Goal: Task Accomplishment & Management: Manage account settings

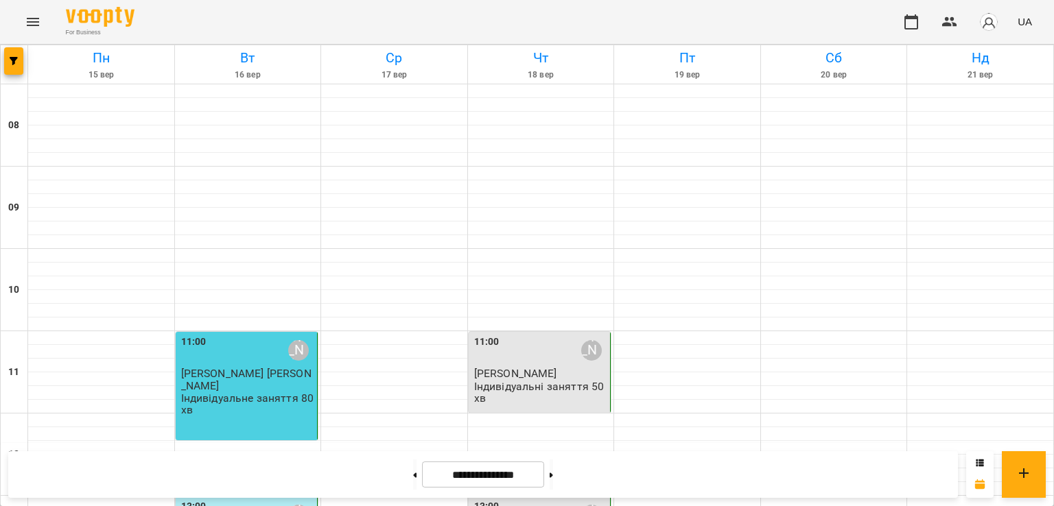
scroll to position [792, 0]
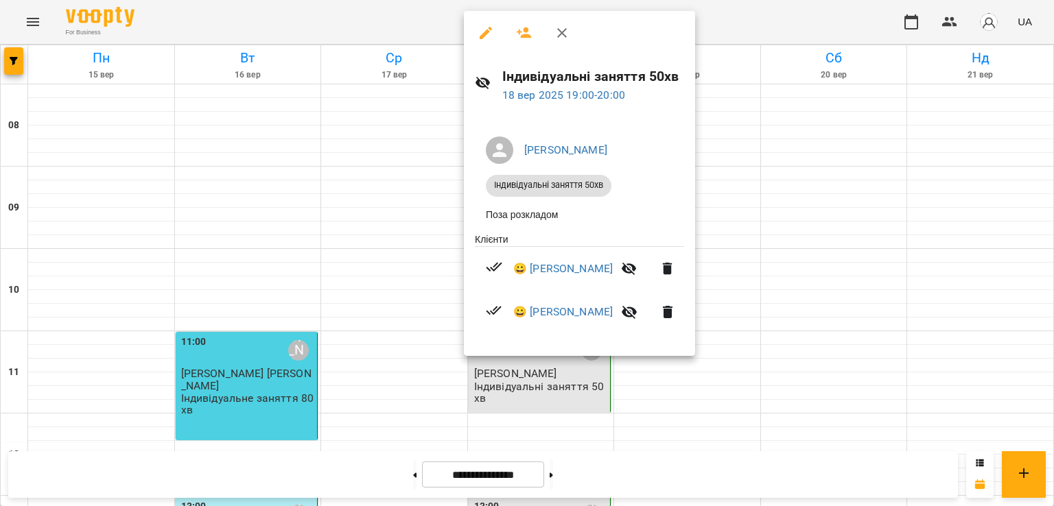
click at [427, 250] on div at bounding box center [527, 253] width 1054 height 506
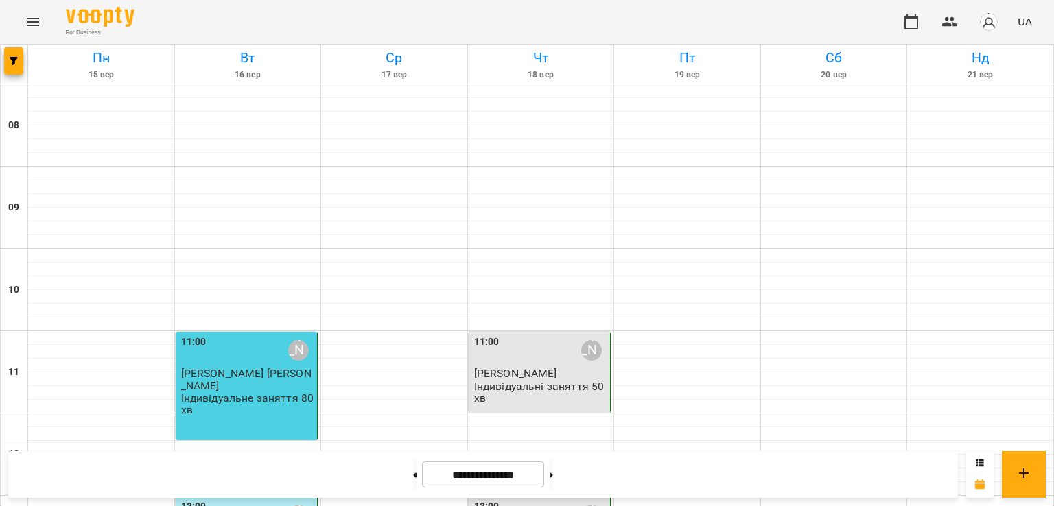
scroll to position [0, 0]
click at [14, 62] on icon "button" at bounding box center [14, 61] width 8 height 8
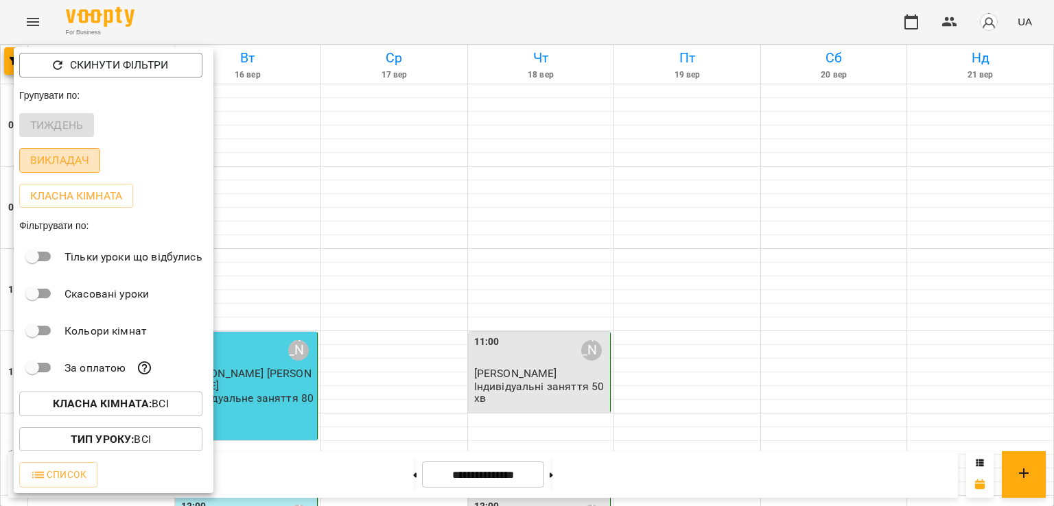
click at [61, 164] on p "Викладач" at bounding box center [59, 160] width 59 height 16
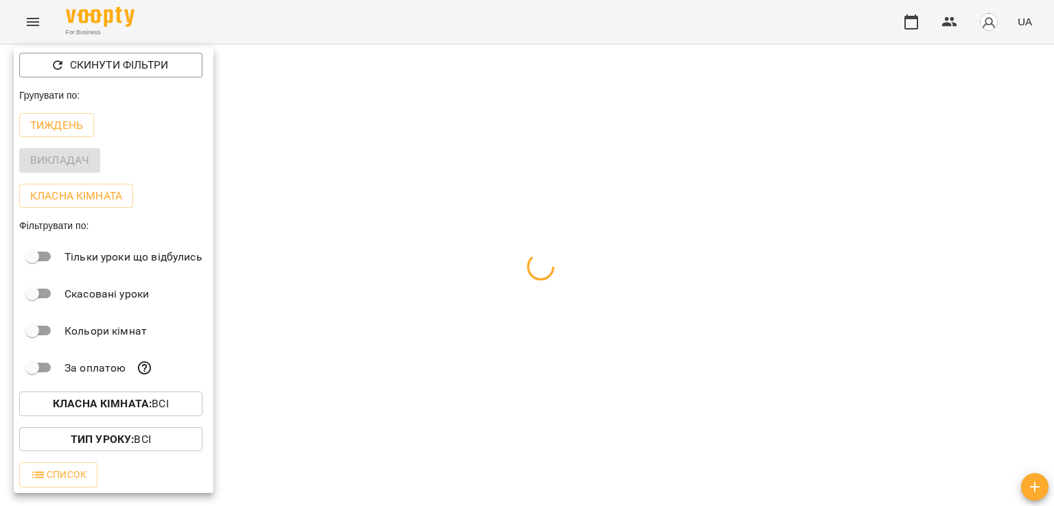
click at [265, 119] on div at bounding box center [527, 253] width 1054 height 506
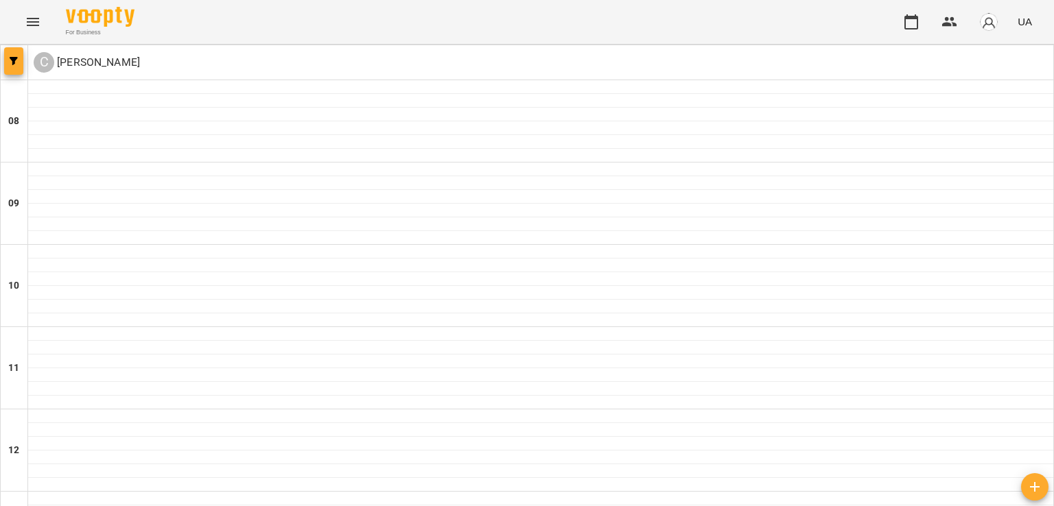
click at [19, 62] on span "button" at bounding box center [13, 61] width 19 height 8
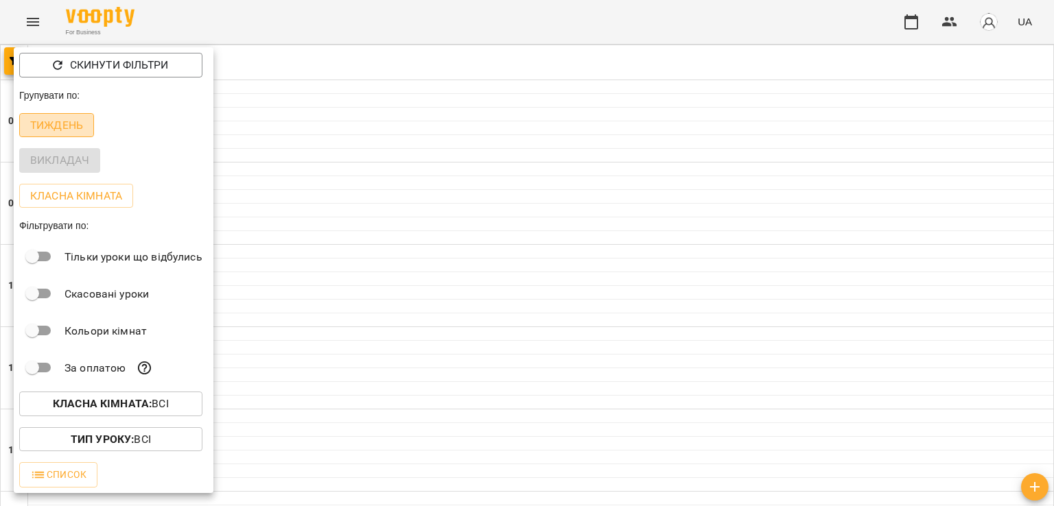
click at [53, 131] on p "Тиждень" at bounding box center [56, 125] width 53 height 16
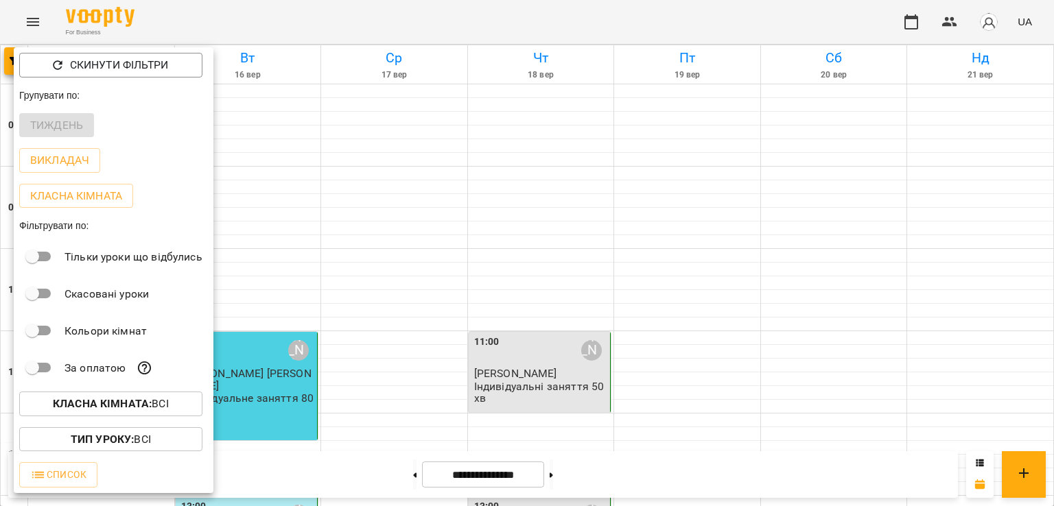
click at [693, 349] on div at bounding box center [527, 253] width 1054 height 506
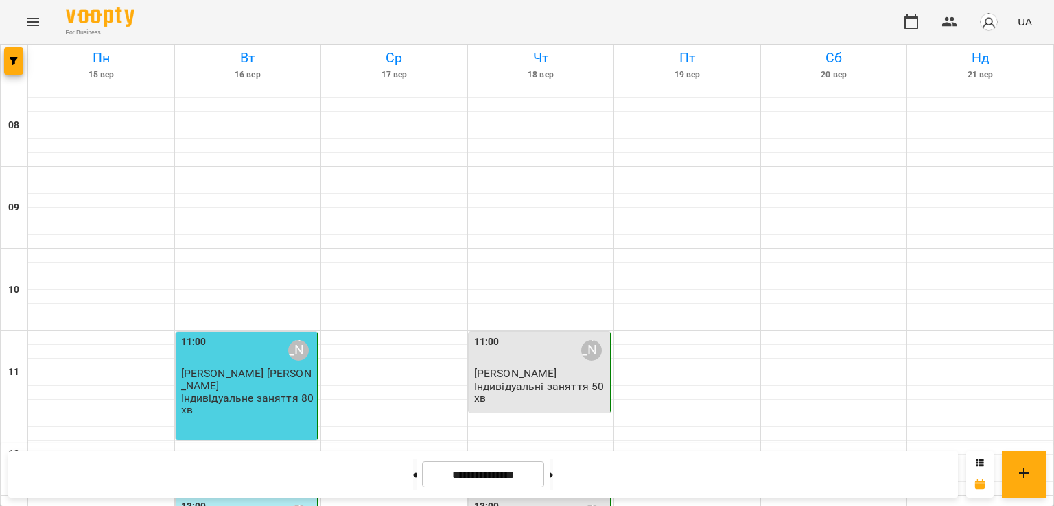
scroll to position [261, 0]
click at [501, 499] on div "13:00 [PERSON_NAME]" at bounding box center [541, 515] width 134 height 32
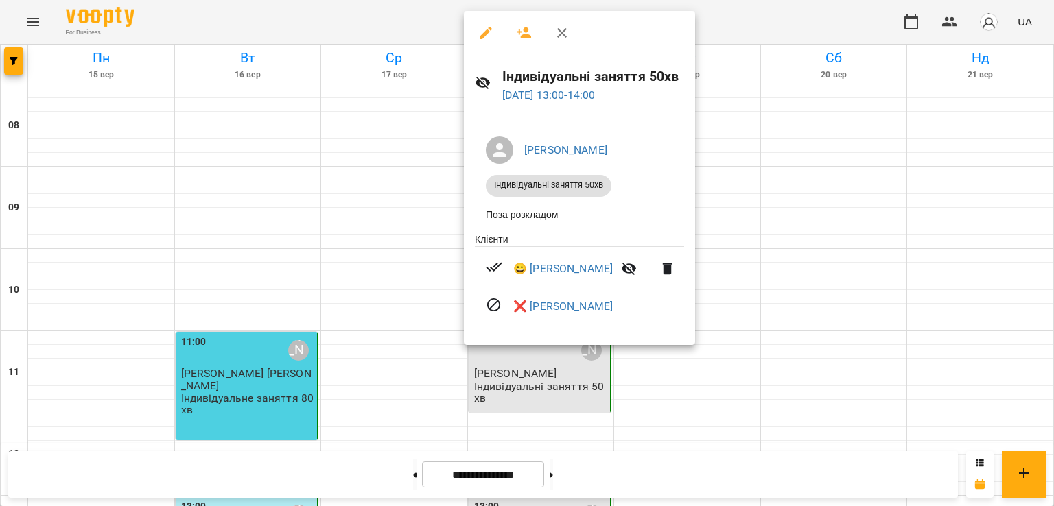
click at [744, 210] on div at bounding box center [527, 253] width 1054 height 506
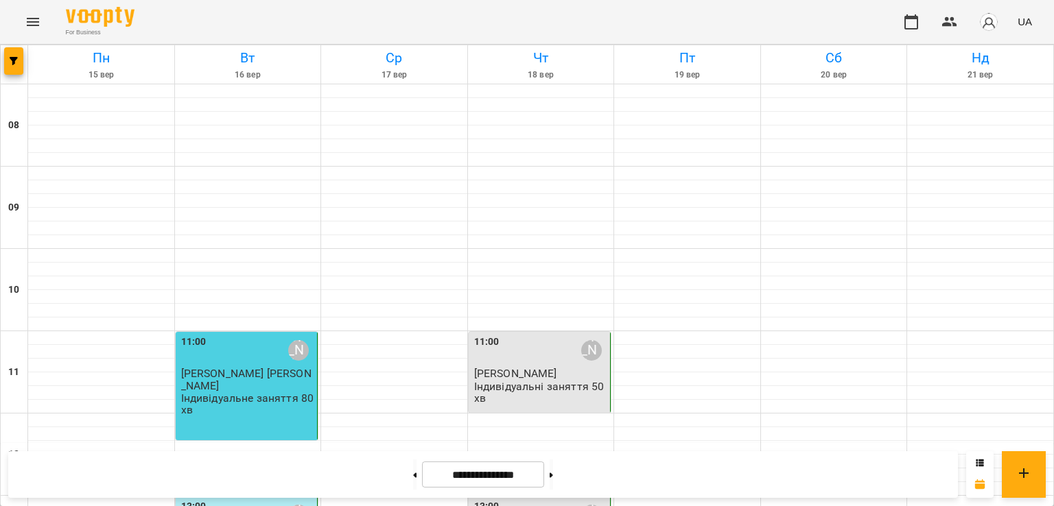
scroll to position [626, 0]
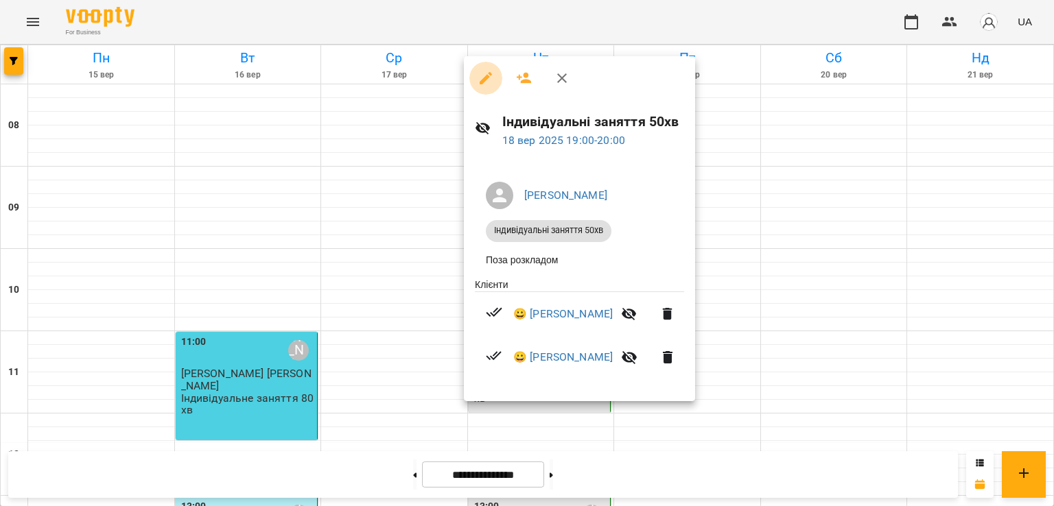
click at [480, 78] on icon "button" at bounding box center [485, 78] width 16 height 16
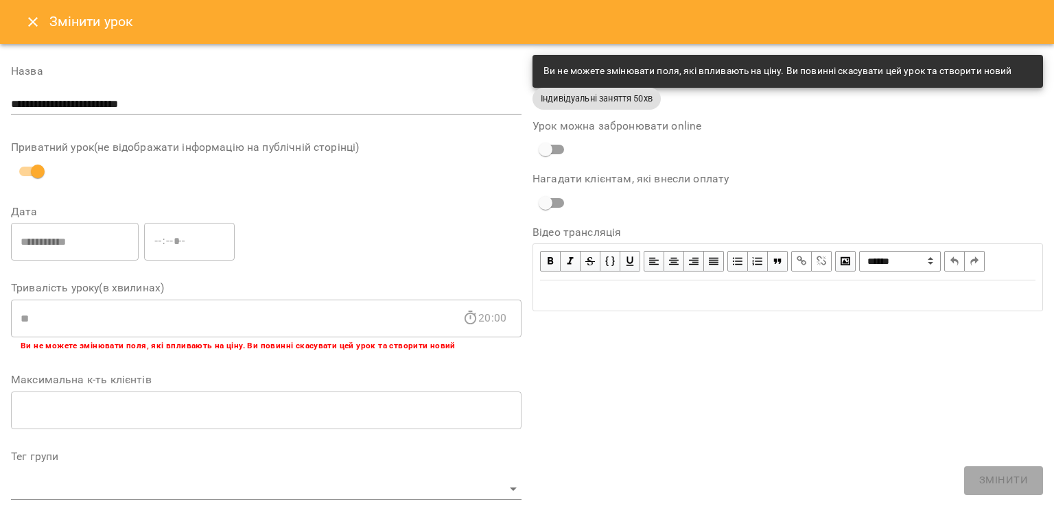
scroll to position [406, 0]
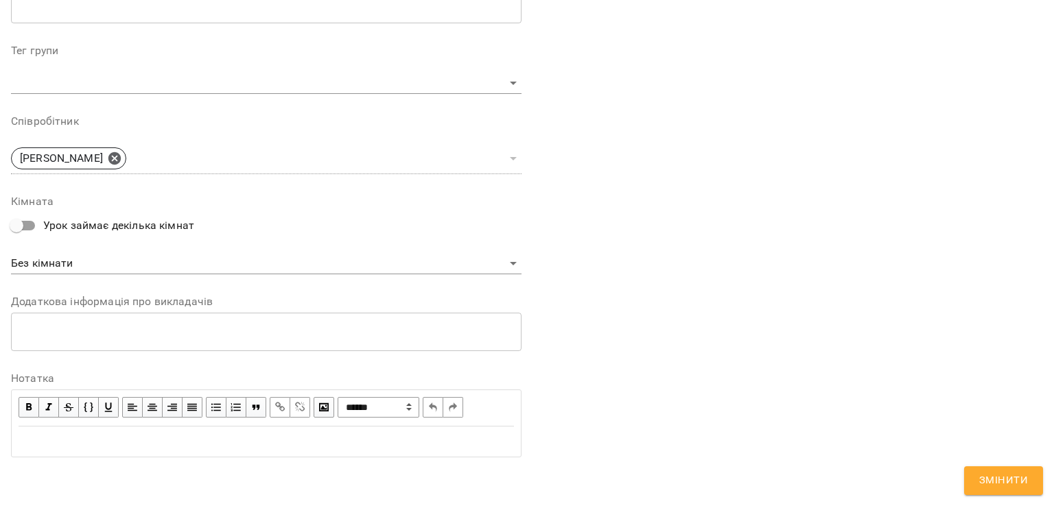
click at [246, 445] on div "Edit text" at bounding box center [266, 442] width 495 height 16
click at [33, 407] on span "button" at bounding box center [28, 407] width 15 height 15
click at [982, 475] on span "Змінити" at bounding box center [1003, 481] width 49 height 18
